Goal: Task Accomplishment & Management: Manage account settings

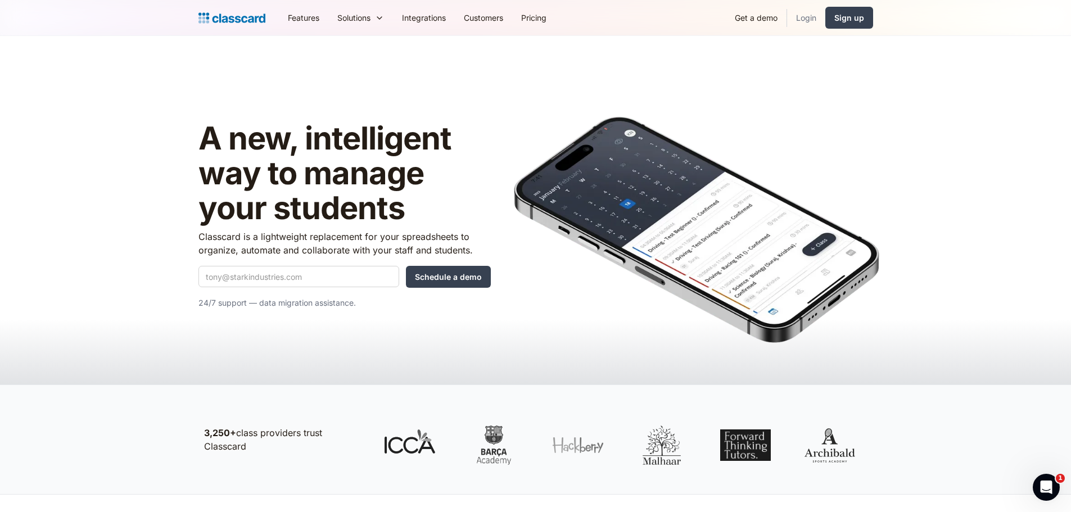
click at [807, 21] on link "Login" at bounding box center [806, 17] width 38 height 25
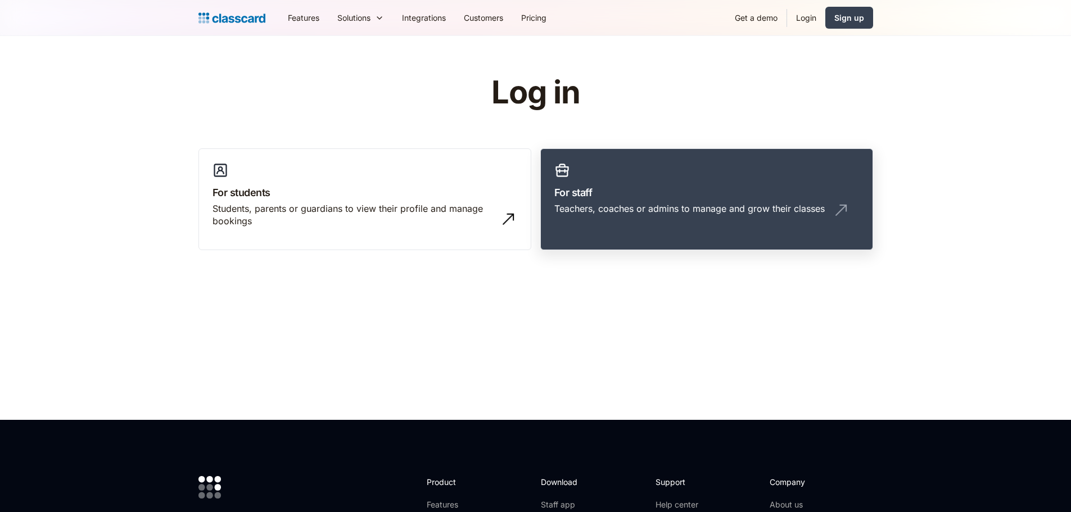
click at [590, 214] on div "Teachers, coaches or admins to manage and grow their classes" at bounding box center [689, 208] width 270 height 12
click at [812, 15] on link "Login" at bounding box center [806, 17] width 38 height 25
click at [807, 19] on link "Login" at bounding box center [806, 17] width 38 height 25
click at [802, 21] on link "Login" at bounding box center [806, 17] width 38 height 25
click at [691, 189] on h3 "For staff" at bounding box center [706, 192] width 305 height 15
